Goal: Go to known website: Access a specific website the user already knows

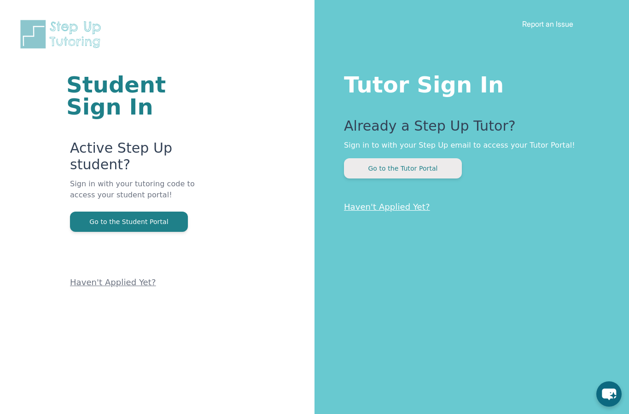
click at [377, 166] on button "Go to the Tutor Portal" at bounding box center [403, 168] width 118 height 20
click at [391, 173] on button "Go to the Tutor Portal" at bounding box center [403, 168] width 118 height 20
